Goal: Transaction & Acquisition: Purchase product/service

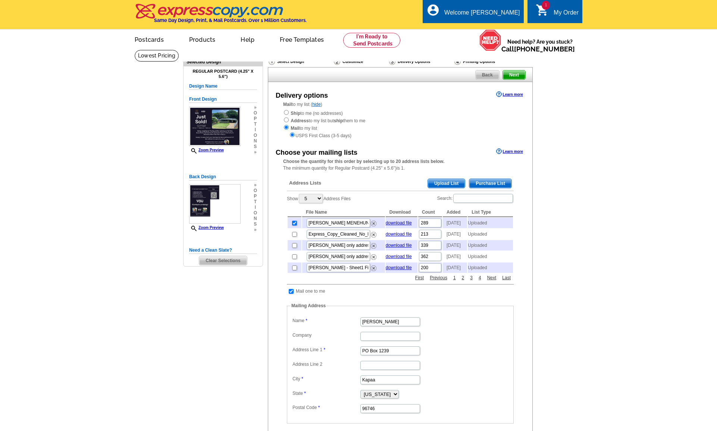
scroll to position [122, 0]
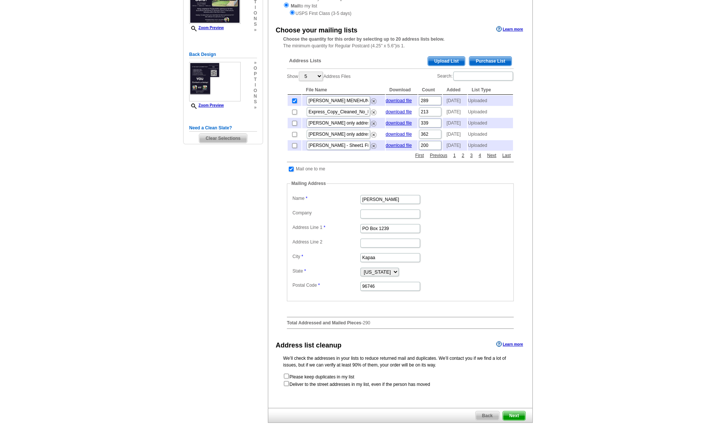
click at [295, 105] on td at bounding box center [295, 101] width 14 height 10
click at [295, 103] on input "checkbox" at bounding box center [294, 101] width 5 height 5
checkbox input "false"
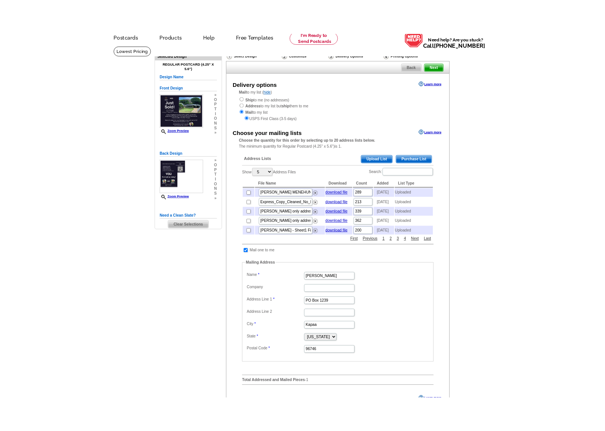
scroll to position [68, 0]
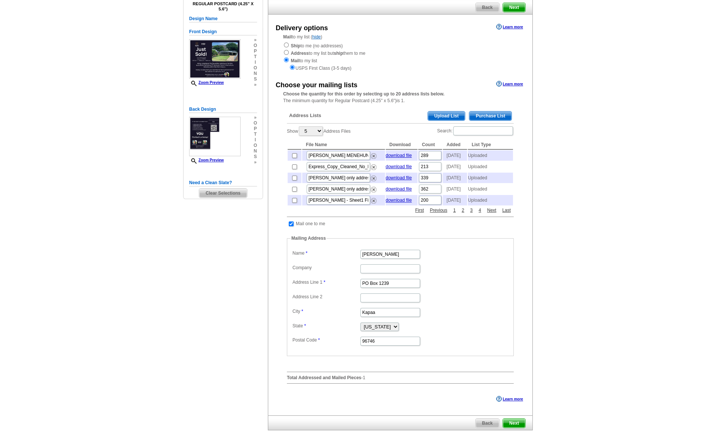
click at [149, 266] on main "Need Help? call [PHONE_NUMBER], chat with support, or have our designers make s…" at bounding box center [358, 225] width 717 height 487
click at [401, 157] on link "download file" at bounding box center [399, 155] width 26 height 5
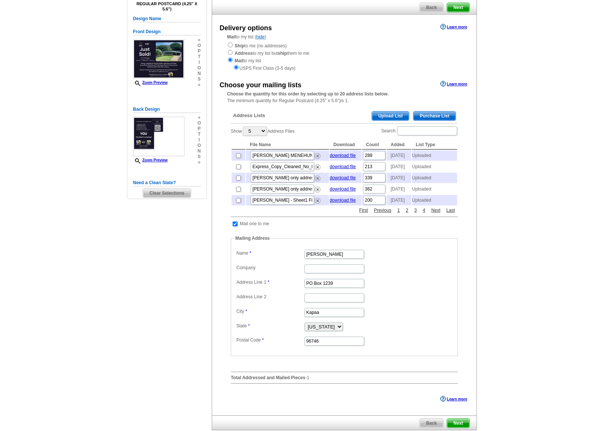
click at [389, 115] on span "Upload List" at bounding box center [390, 116] width 37 height 9
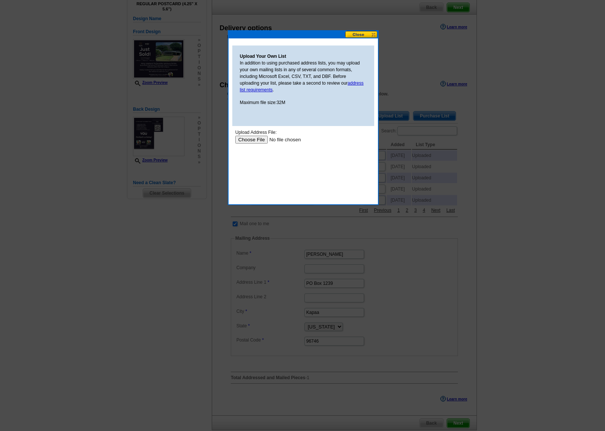
scroll to position [0, 0]
click at [248, 138] on input "file" at bounding box center [282, 139] width 94 height 8
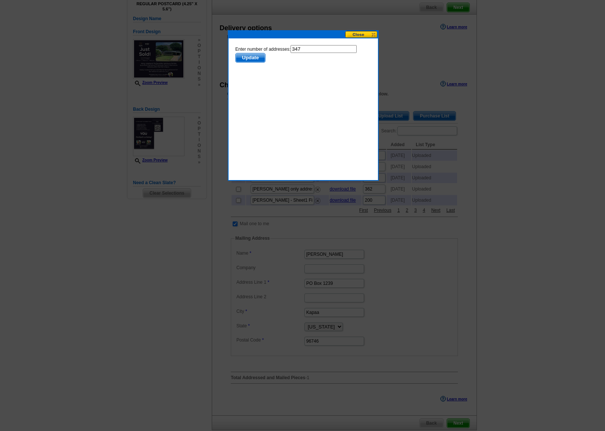
click at [247, 56] on span "Update" at bounding box center [249, 57] width 29 height 9
click at [313, 77] on body "Enter number of addresses: 347 Update" at bounding box center [303, 78] width 136 height 67
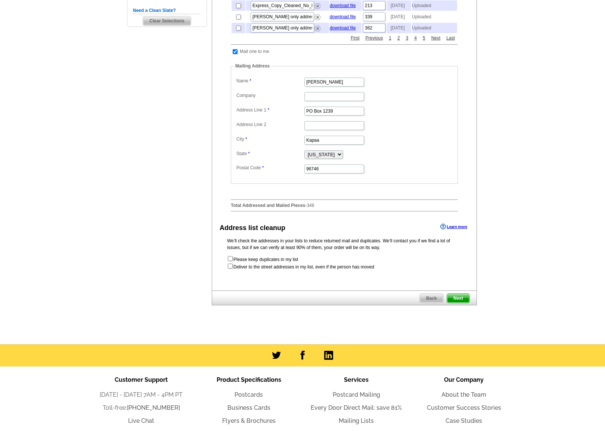
scroll to position [271, 0]
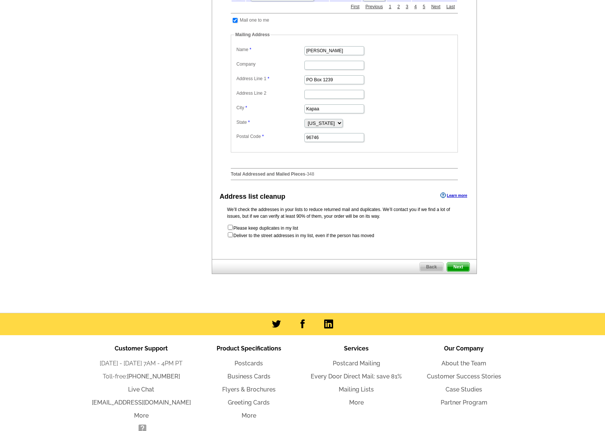
click at [458, 272] on span "Next" at bounding box center [458, 267] width 22 height 9
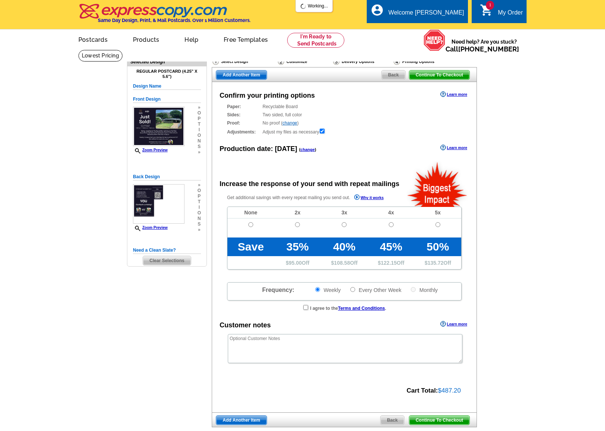
radio input "false"
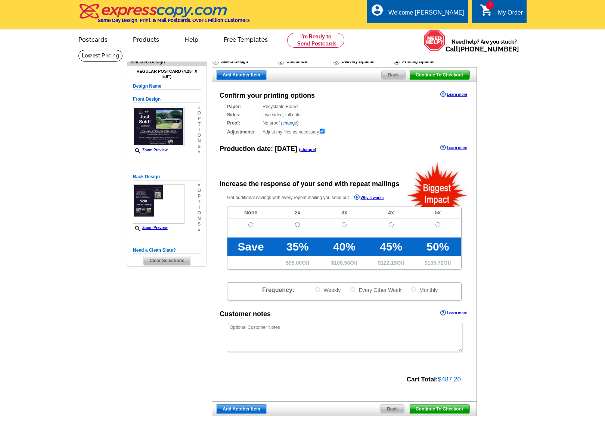
click at [8, 229] on main "Need Help? call [PHONE_NUMBER], chat with support, or have our designers make s…" at bounding box center [302, 253] width 605 height 406
click at [276, 106] on div "Paper: Recyclable Board Select a different stock option Recyclable Board" at bounding box center [344, 106] width 234 height 7
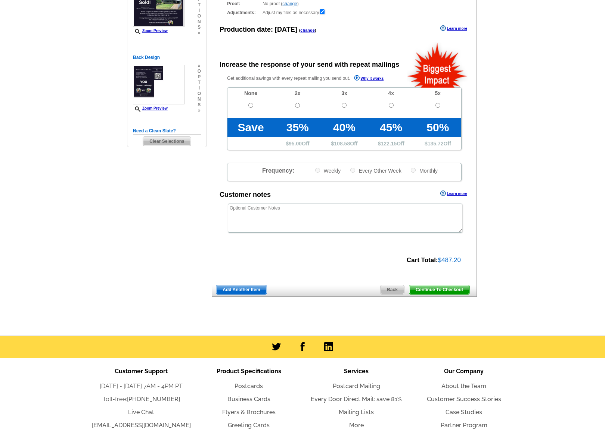
scroll to position [135, 0]
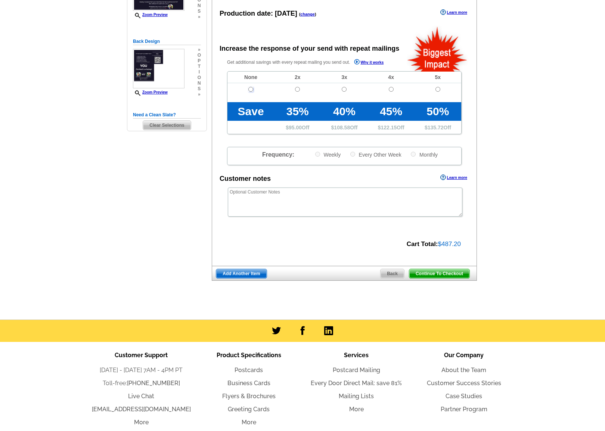
click at [249, 87] on input "radio" at bounding box center [250, 89] width 5 height 5
radio input "true"
click at [353, 196] on textarea at bounding box center [345, 202] width 234 height 29
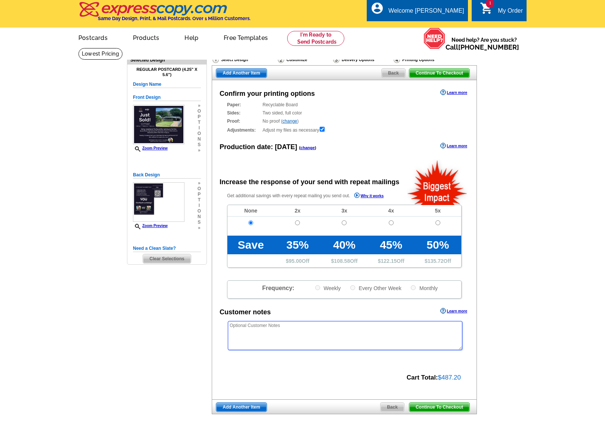
scroll to position [0, 0]
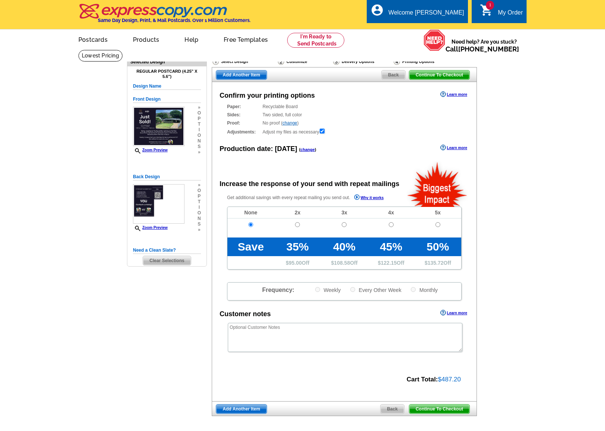
click at [275, 115] on div "Sides: Two sided, full color Two sided, full color" at bounding box center [344, 115] width 234 height 7
click at [270, 117] on div "Sides: Two sided, full color Two sided, full color" at bounding box center [344, 115] width 234 height 7
drag, startPoint x: 265, startPoint y: 106, endPoint x: 297, endPoint y: 109, distance: 32.2
click at [272, 106] on div "Paper: Recyclable Board Select a different stock option Recyclable Board" at bounding box center [344, 106] width 234 height 7
click at [300, 109] on div "Paper: Recyclable Board Select a different stock option Recyclable Board" at bounding box center [344, 106] width 234 height 7
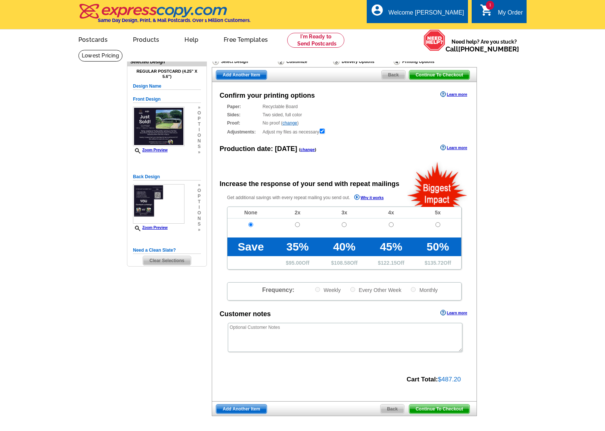
click at [288, 116] on div "Sides: Two sided, full color Two sided, full color" at bounding box center [344, 115] width 234 height 7
click at [276, 124] on div "Proof: No proof ( change ) Shipped Proof ($25.00) No Proof" at bounding box center [344, 123] width 234 height 7
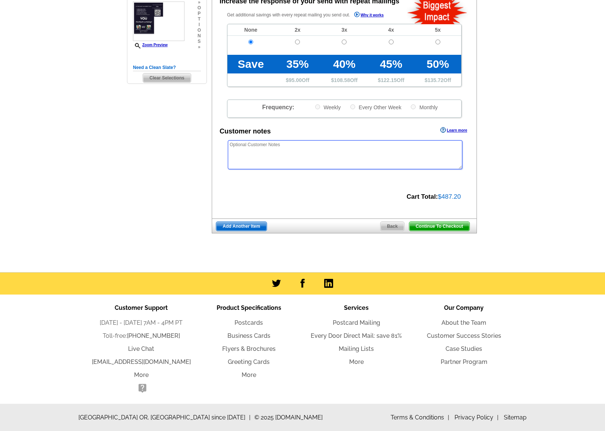
click at [296, 156] on textarea at bounding box center [345, 154] width 234 height 29
click at [322, 202] on div "Confirm your printing options Learn more Paper: Recyclable Board Select a diffe…" at bounding box center [344, 58] width 265 height 319
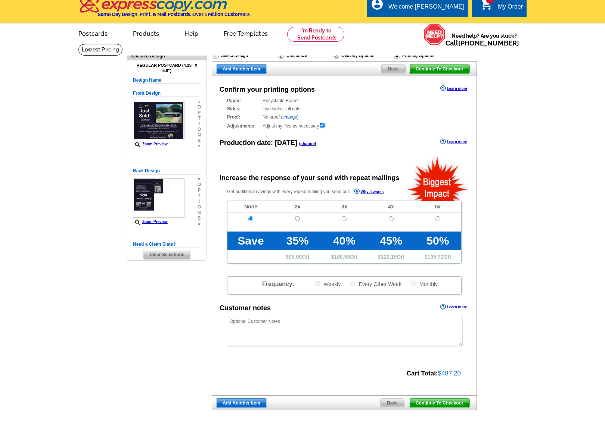
scroll to position [68, 0]
